Goal: Task Accomplishment & Management: Use online tool/utility

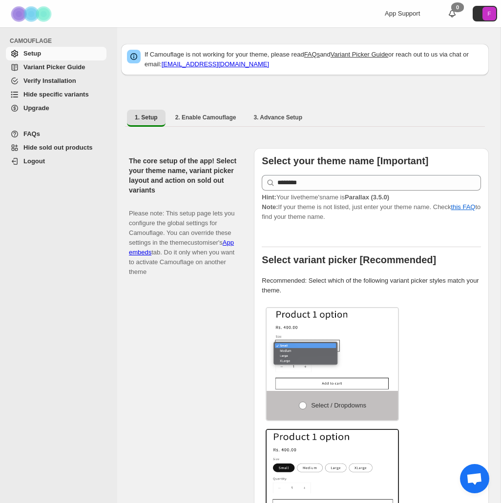
click at [82, 150] on span "Hide sold out products" at bounding box center [57, 147] width 69 height 7
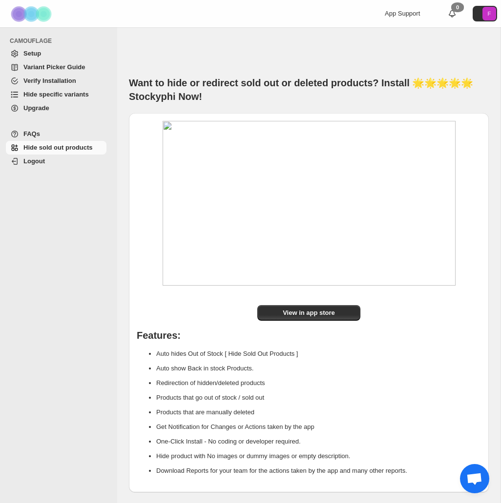
click at [77, 96] on span "Hide specific variants" at bounding box center [55, 94] width 65 height 7
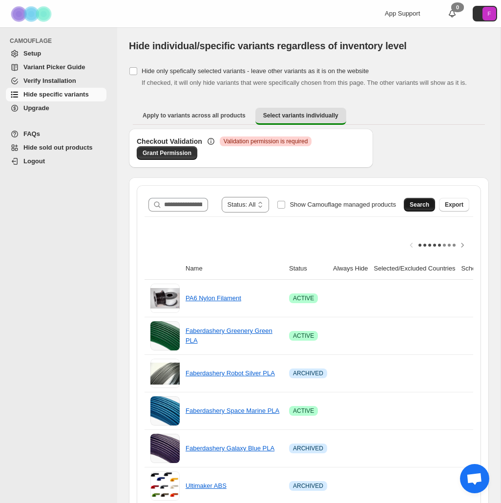
click at [415, 209] on span "Search" at bounding box center [419, 205] width 20 height 8
click at [411, 209] on span "Search" at bounding box center [419, 205] width 20 height 8
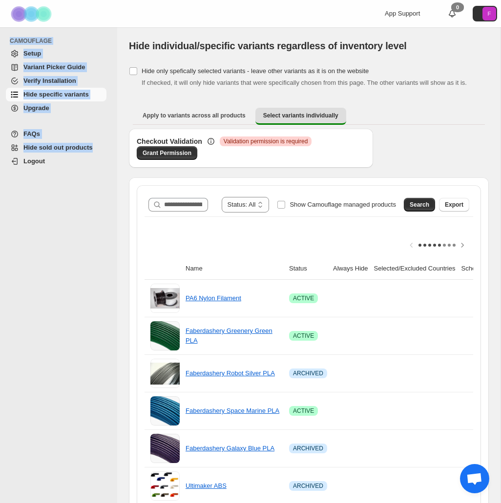
drag, startPoint x: 1, startPoint y: 215, endPoint x: -14, endPoint y: 214, distance: 15.2
click at [0, 214] on html "**********" at bounding box center [250, 251] width 501 height 503
click at [2, 214] on div "CAMOUFLAGE Setup Variant Picker Guide Verify Installation Hide specific variant…" at bounding box center [58, 265] width 117 height 476
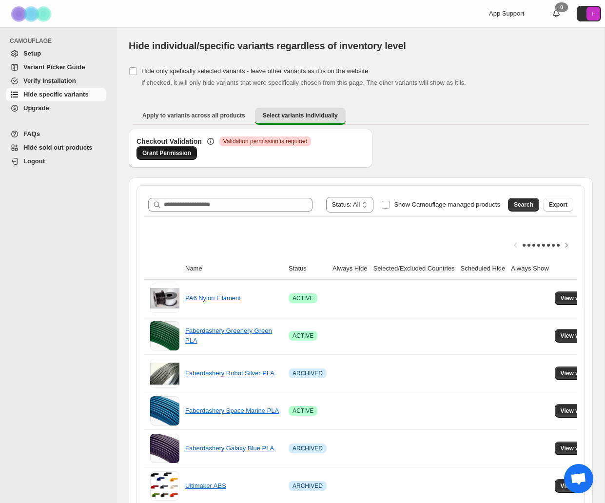
click at [181, 153] on span "Grant Permission" at bounding box center [166, 153] width 49 height 8
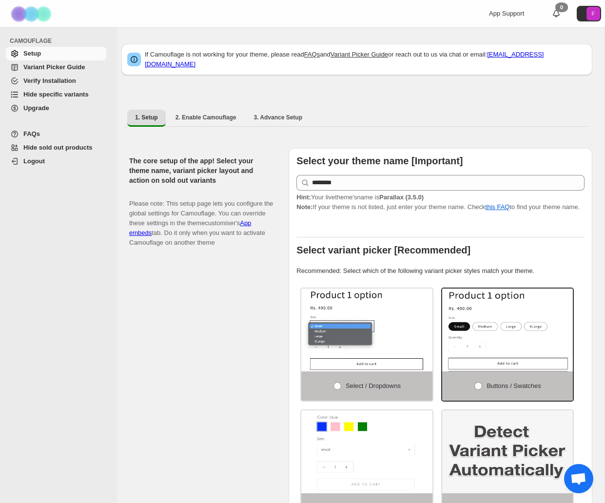
click at [70, 94] on span "Hide specific variants" at bounding box center [55, 94] width 65 height 7
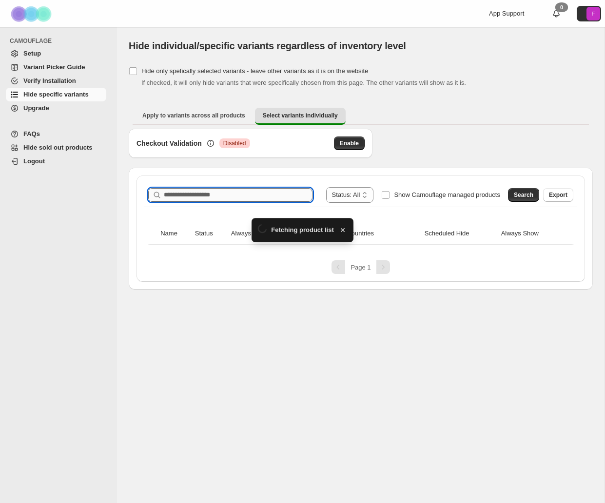
click at [239, 192] on input "Search product name" at bounding box center [238, 195] width 149 height 14
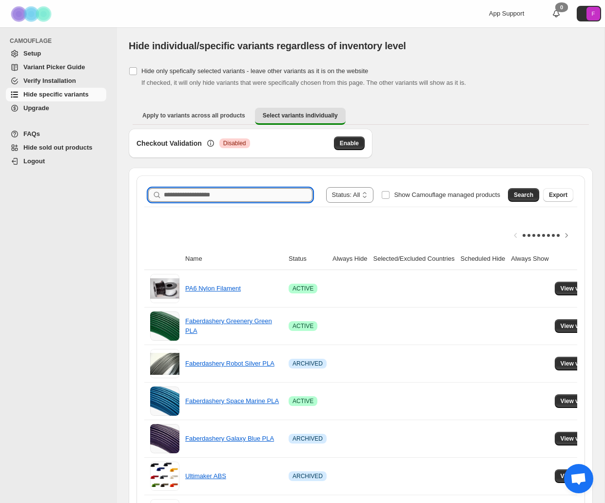
click at [264, 196] on input "Search product name" at bounding box center [238, 195] width 149 height 14
type input "******"
click at [531, 197] on span "Search" at bounding box center [524, 195] width 20 height 8
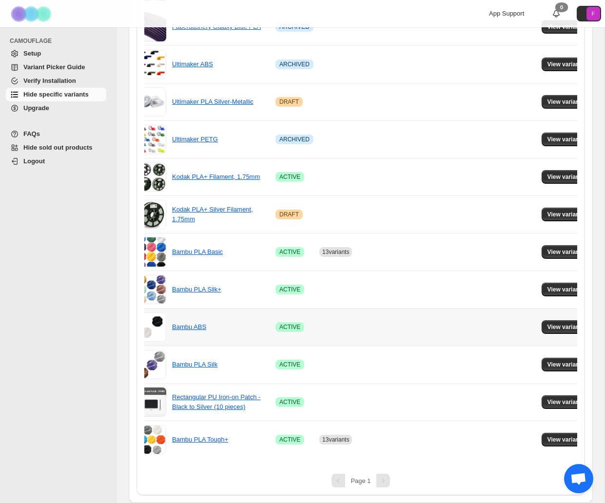
scroll to position [0, 42]
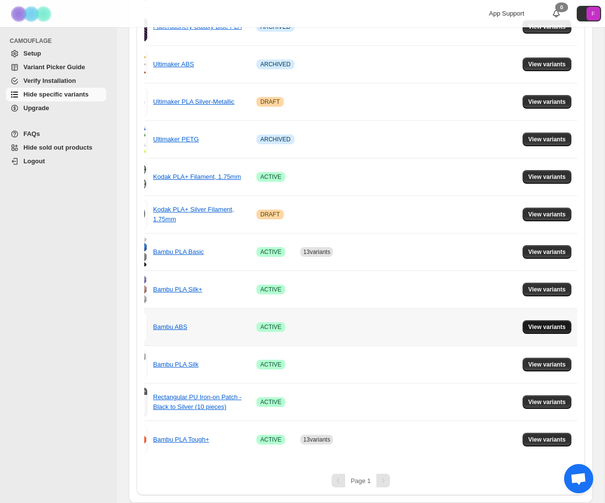
click at [537, 325] on span "View variants" at bounding box center [548, 327] width 38 height 8
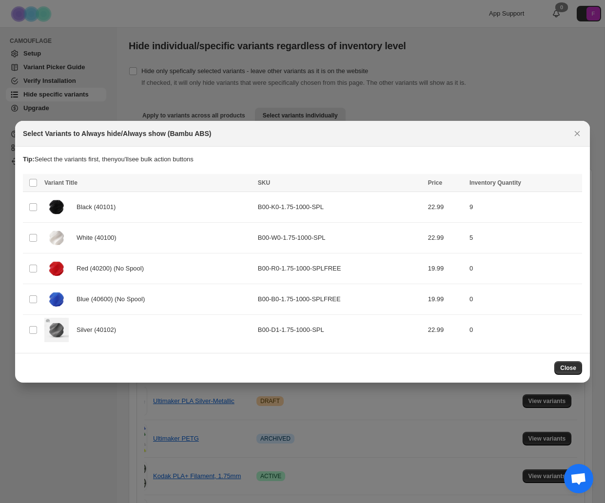
scroll to position [0, 0]
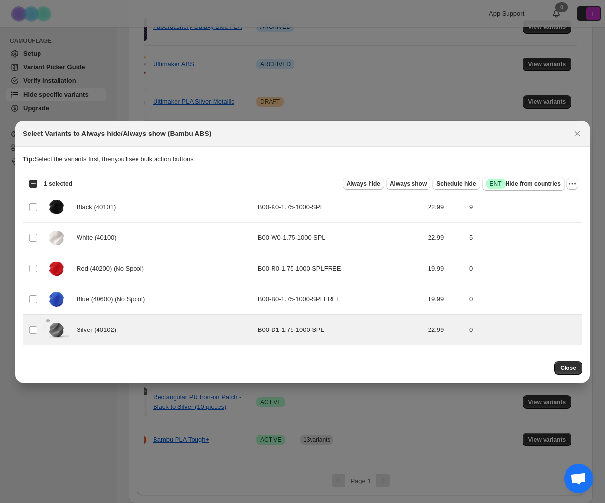
click at [364, 184] on span "Always hide" at bounding box center [364, 184] width 34 height 8
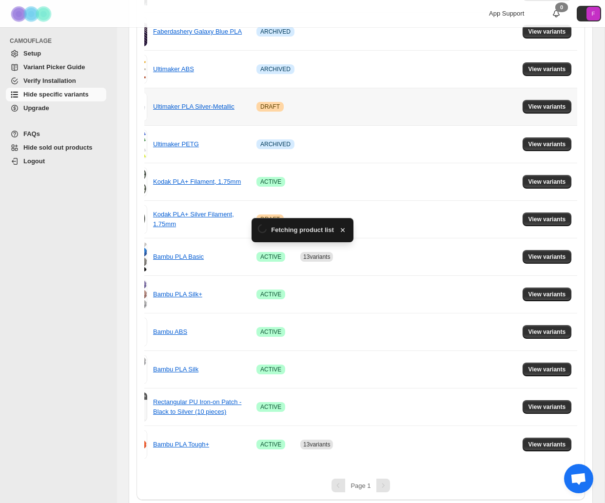
scroll to position [300, 0]
